Goal: Information Seeking & Learning: Learn about a topic

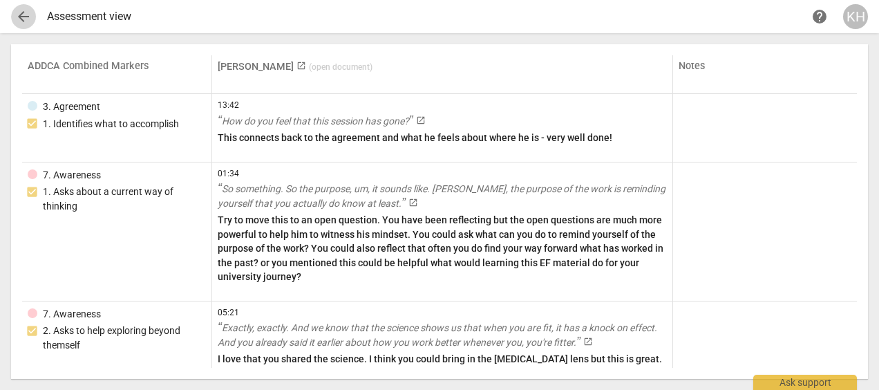
click at [17, 15] on span "arrow_back" at bounding box center [23, 16] width 17 height 17
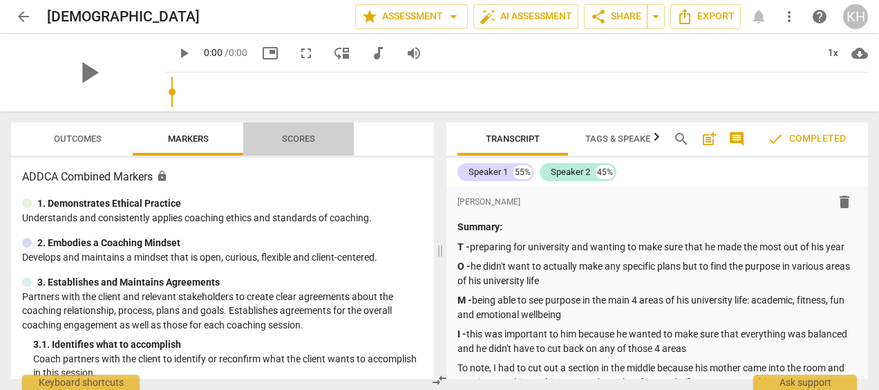
click at [299, 132] on span "Scores" at bounding box center [298, 139] width 66 height 19
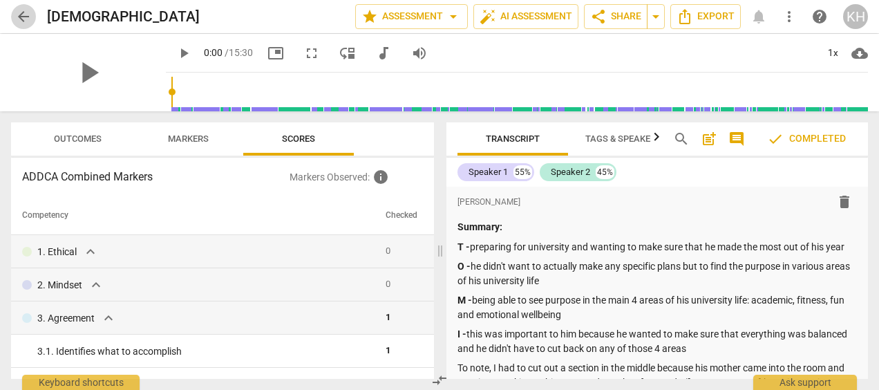
click at [26, 10] on span "arrow_back" at bounding box center [23, 16] width 17 height 17
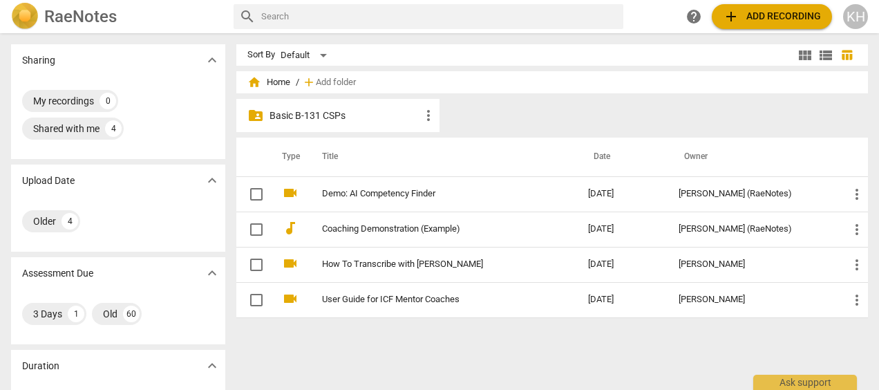
click at [376, 109] on p "Basic B-131 CSPs" at bounding box center [345, 116] width 151 height 15
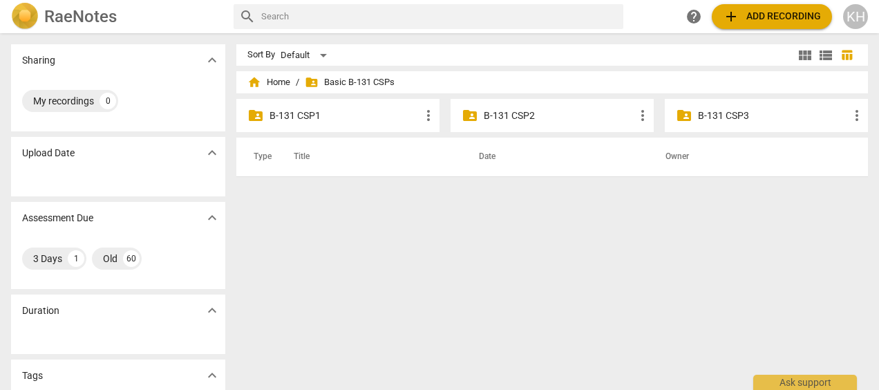
click at [708, 120] on p "B-131 CSP3" at bounding box center [773, 116] width 151 height 15
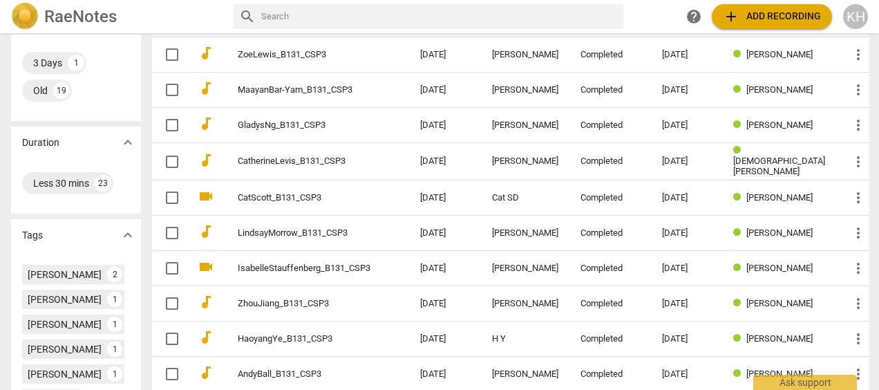
scroll to position [299, 0]
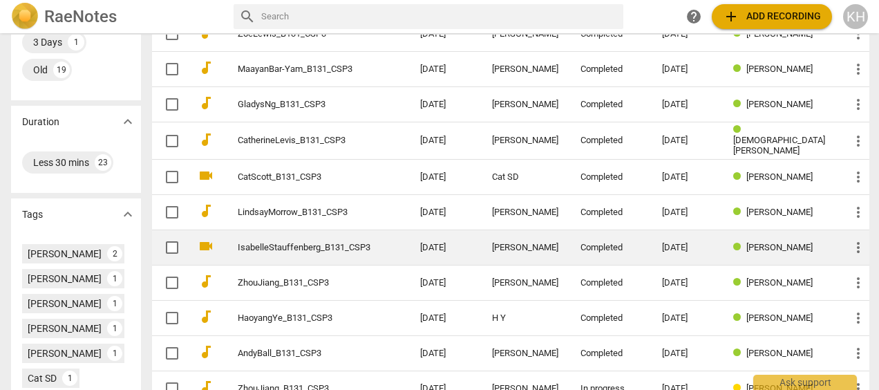
click at [350, 243] on link "IsabelleStauffenberg_B131_CSP3" at bounding box center [304, 248] width 133 height 10
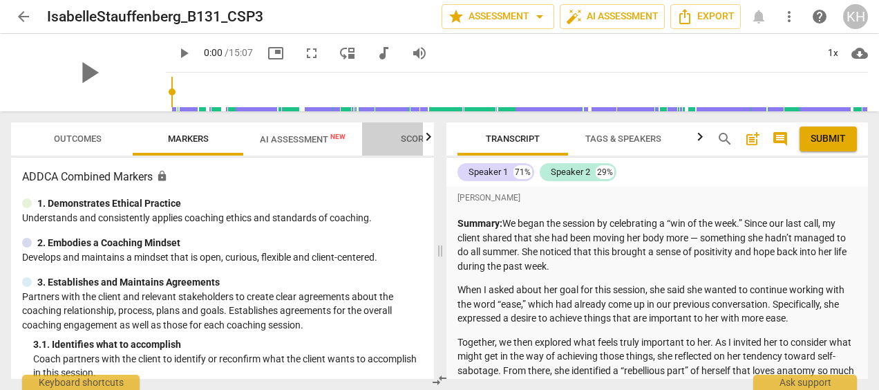
click at [408, 137] on span "Scores" at bounding box center [417, 138] width 33 height 10
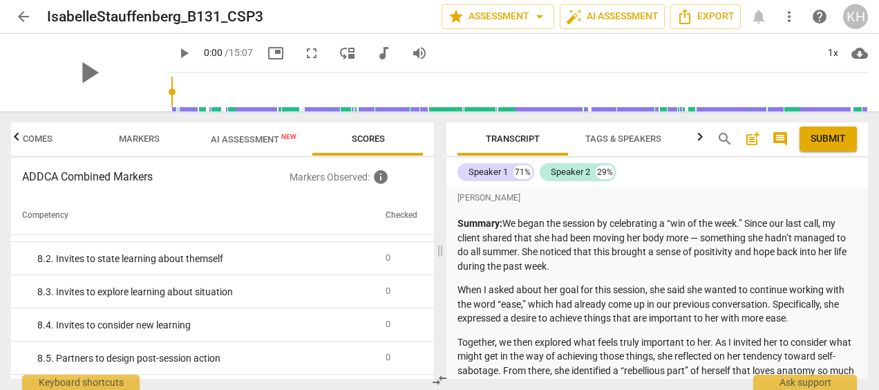
scroll to position [1219, 0]
click at [32, 13] on span "arrow_back" at bounding box center [23, 16] width 25 height 17
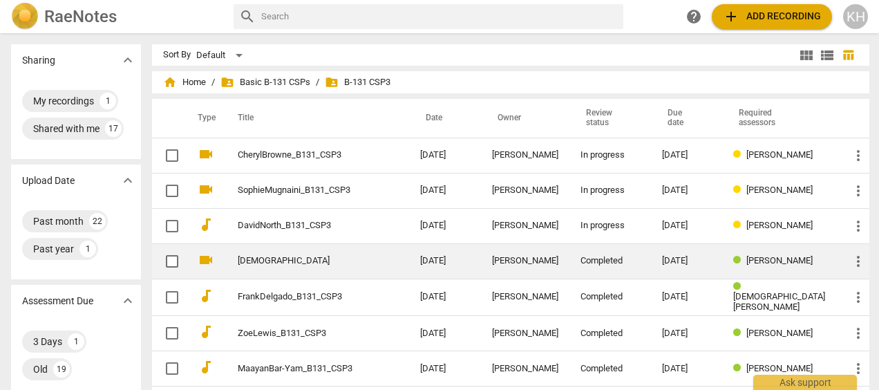
drag, startPoint x: 312, startPoint y: 267, endPoint x: 276, endPoint y: 259, distance: 36.7
click at [276, 259] on link "[DEMOGRAPHIC_DATA]" at bounding box center [304, 261] width 133 height 10
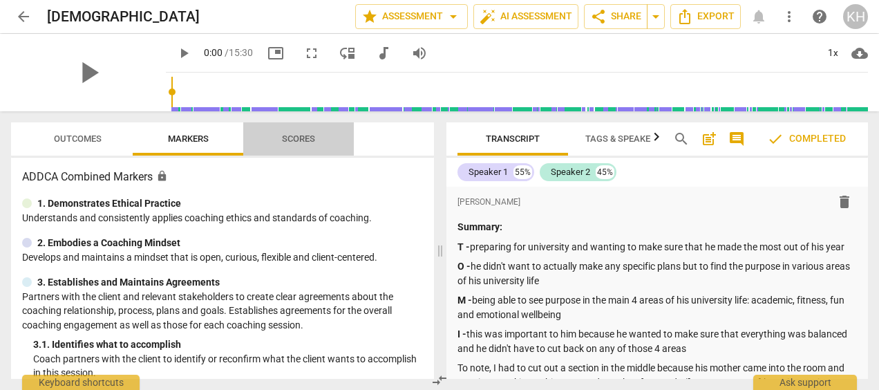
click at [306, 137] on span "Scores" at bounding box center [298, 138] width 33 height 10
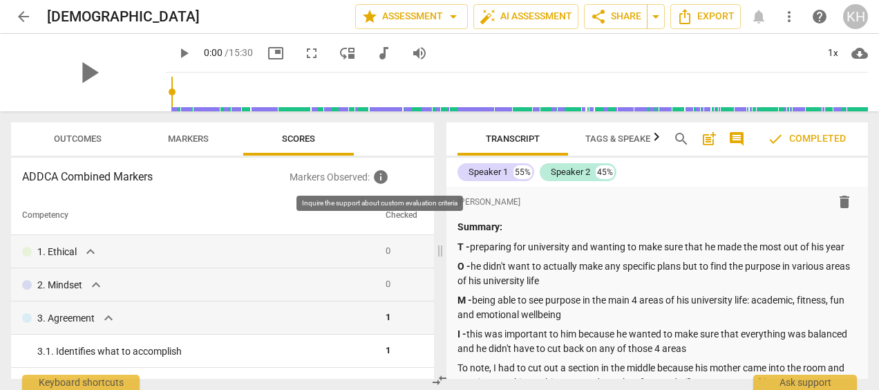
click at [386, 173] on span "info" at bounding box center [381, 177] width 17 height 17
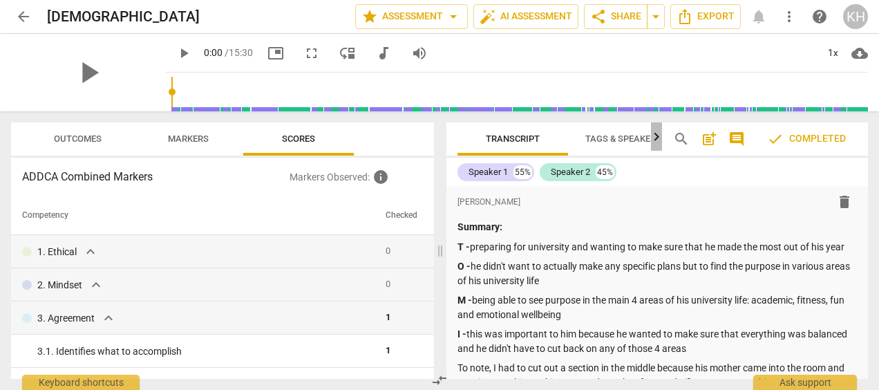
click at [661, 133] on icon "button" at bounding box center [656, 137] width 17 height 17
click at [658, 138] on div at bounding box center [656, 136] width 11 height 28
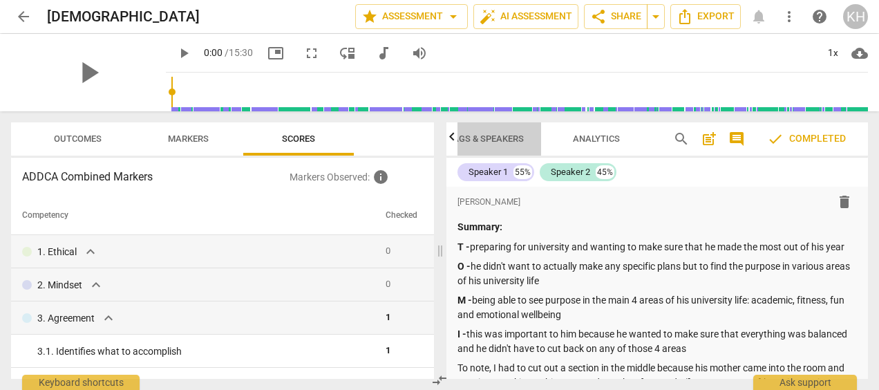
click at [492, 136] on span "Tags & Speakers" at bounding box center [486, 138] width 76 height 10
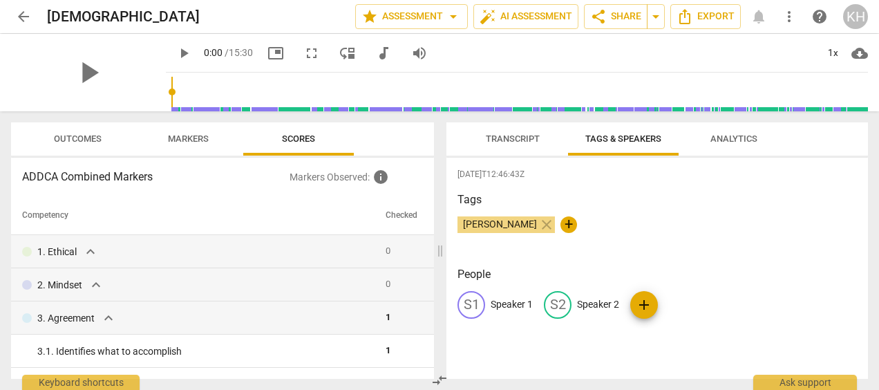
scroll to position [0, 0]
click at [719, 138] on span "Analytics" at bounding box center [734, 138] width 47 height 10
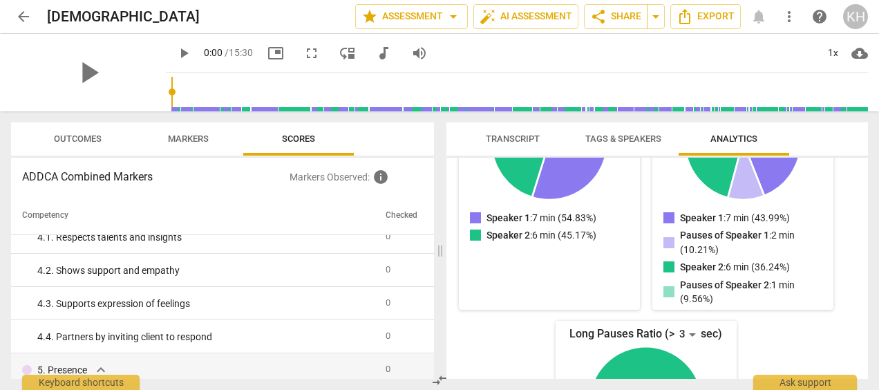
scroll to position [279, 0]
click at [178, 138] on span "Markers" at bounding box center [188, 138] width 41 height 10
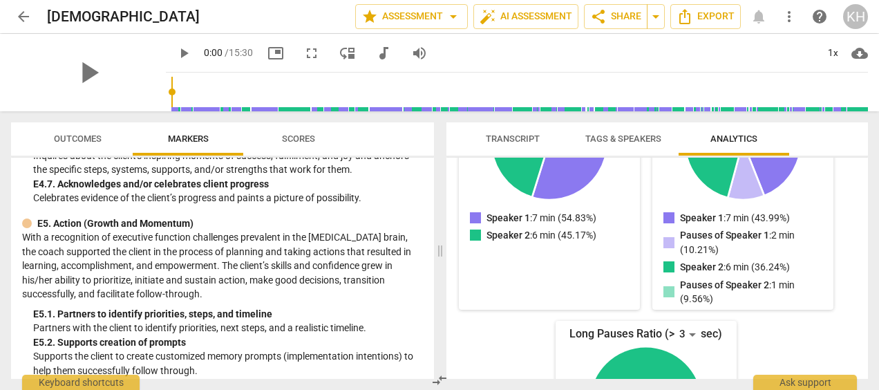
scroll to position [3990, 0]
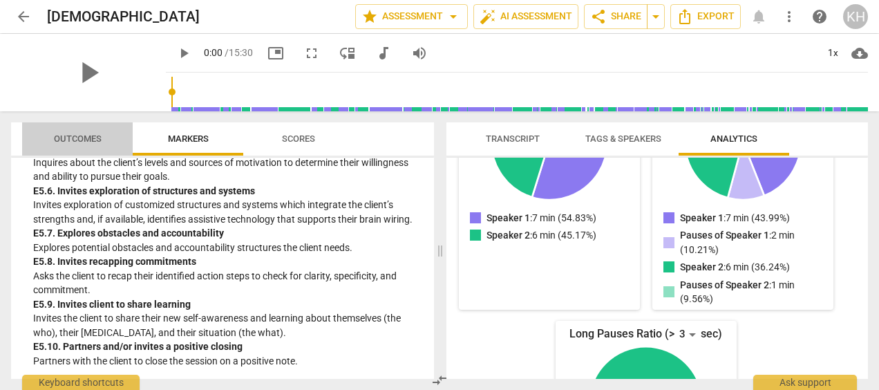
click at [88, 147] on span "Outcomes" at bounding box center [77, 139] width 81 height 19
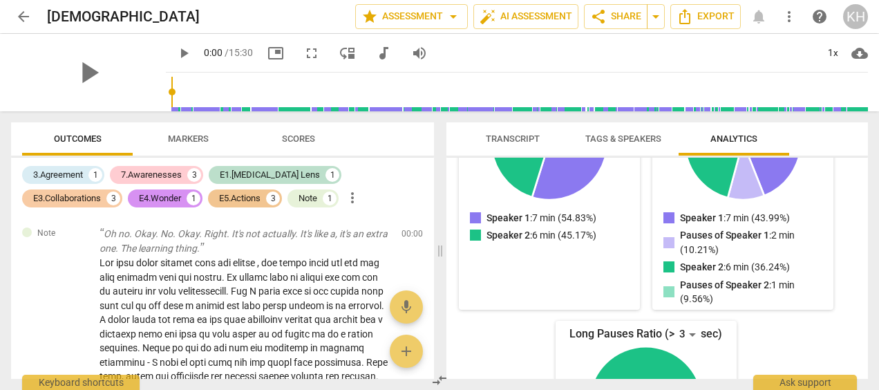
click at [101, 191] on div "E3.Collaborations" at bounding box center [67, 198] width 68 height 14
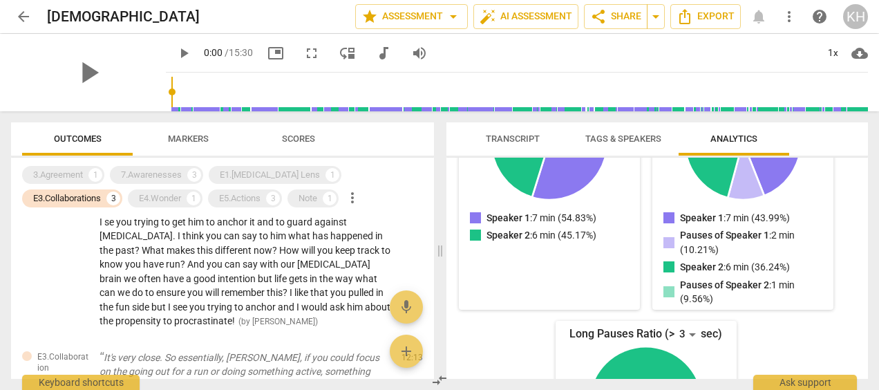
scroll to position [0, 0]
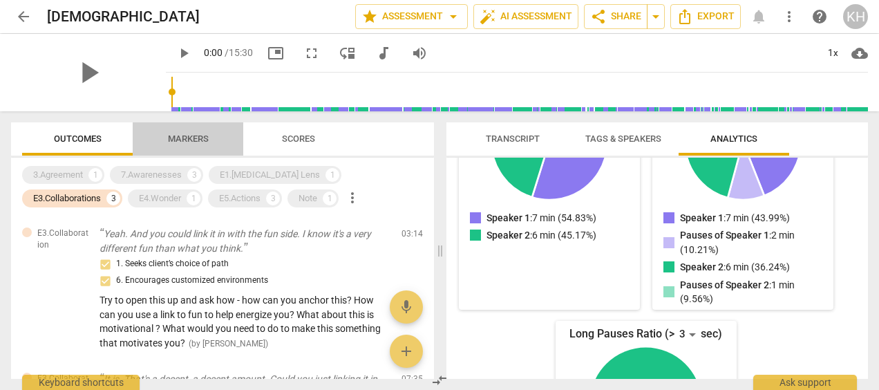
click at [189, 131] on span "Markers" at bounding box center [188, 139] width 74 height 19
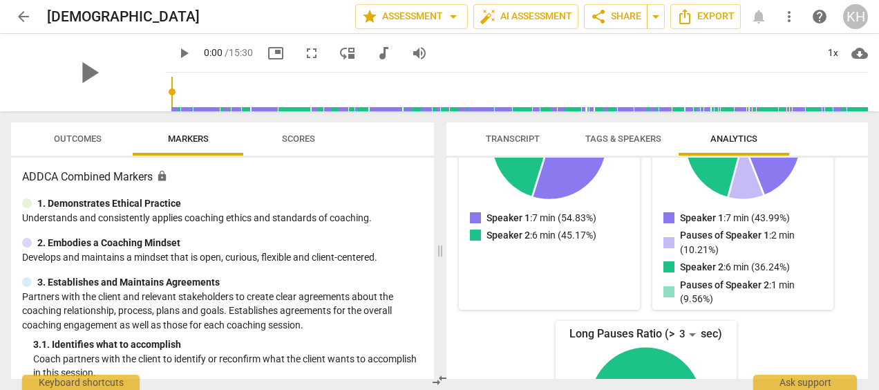
click at [91, 145] on span "Outcomes" at bounding box center [77, 139] width 81 height 19
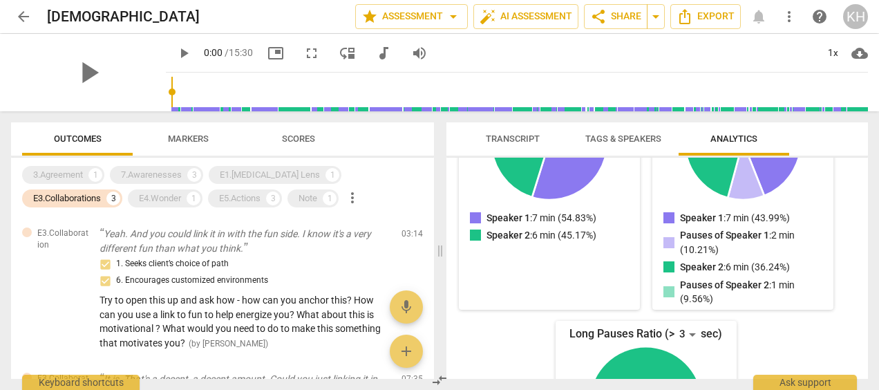
click at [489, 127] on button "Transcript" at bounding box center [513, 138] width 111 height 33
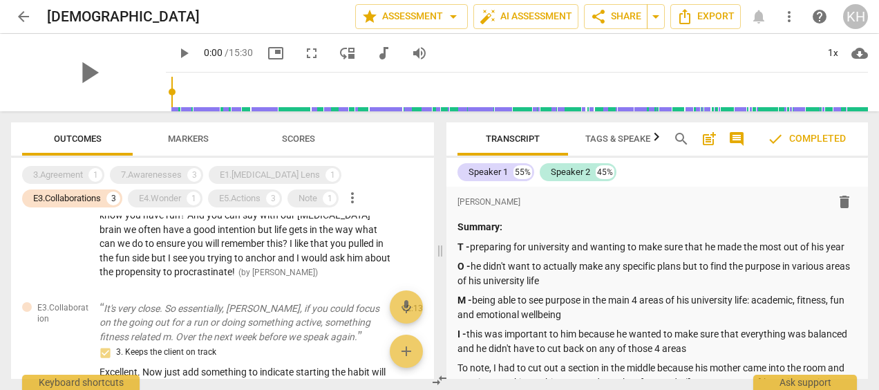
scroll to position [467, 0]
